Goal: Information Seeking & Learning: Check status

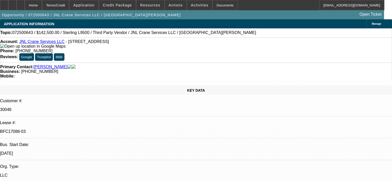
select select "0"
select select "2"
select select "0"
select select "6"
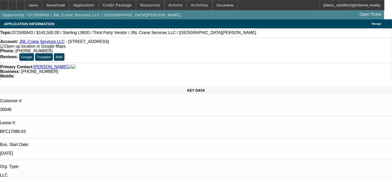
select select "0"
select select "2"
select select "0"
select select "6"
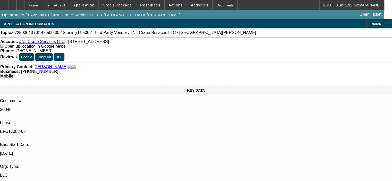
select select "0"
select select "2"
select select "0"
select select "6"
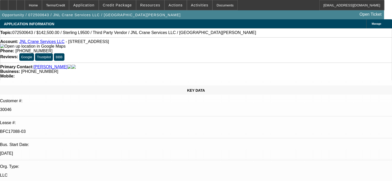
select select "0"
select select "2"
select select "0"
select select "6"
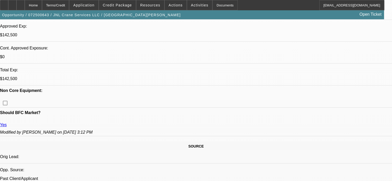
scroll to position [103, 0]
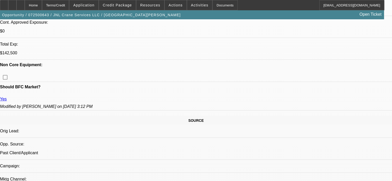
scroll to position [0, 0]
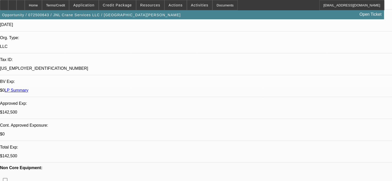
scroll to position [26, 0]
